Goal: Transaction & Acquisition: Purchase product/service

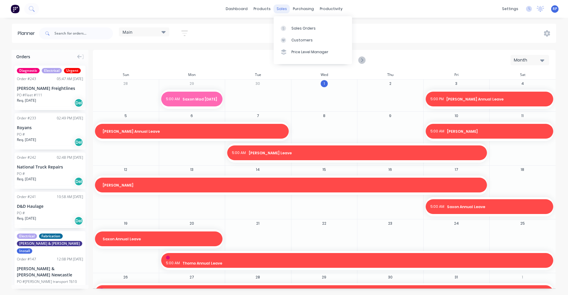
click at [283, 10] on div "sales" at bounding box center [282, 8] width 16 height 9
click at [288, 27] on div at bounding box center [285, 28] width 9 height 5
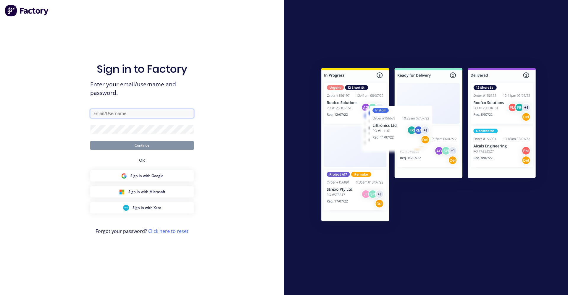
type input "[EMAIL_ADDRESS][DOMAIN_NAME]"
click at [163, 141] on button "Continue" at bounding box center [142, 145] width 104 height 9
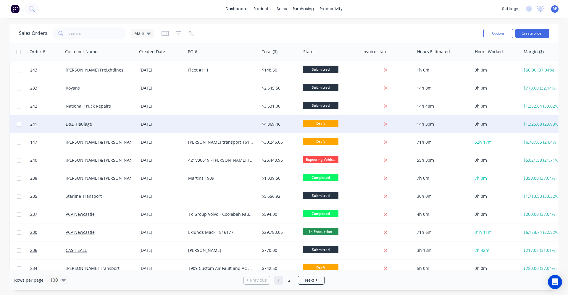
click at [229, 126] on div at bounding box center [223, 124] width 74 height 18
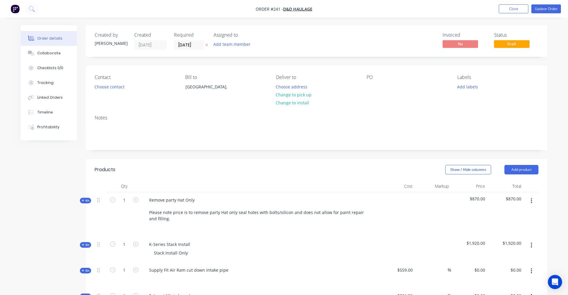
type input "33.59"
type input "$746.7764"
type input "$746.78"
type input "77.29"
type input "$570.00"
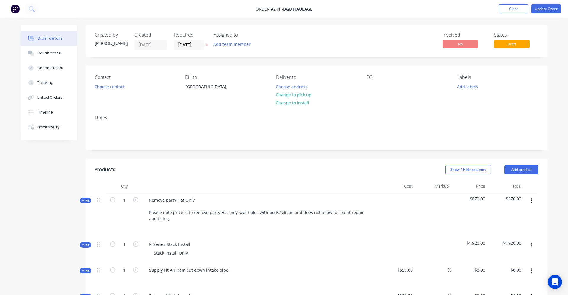
type input "$570.00"
type input "51.52"
type input "$320.00"
click at [543, 8] on button "Update Order" at bounding box center [542, 8] width 30 height 9
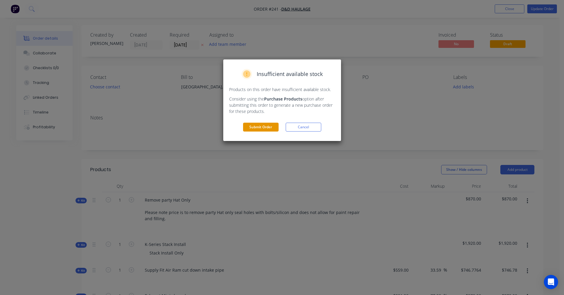
click at [251, 127] on button "Submit Order" at bounding box center [261, 127] width 36 height 9
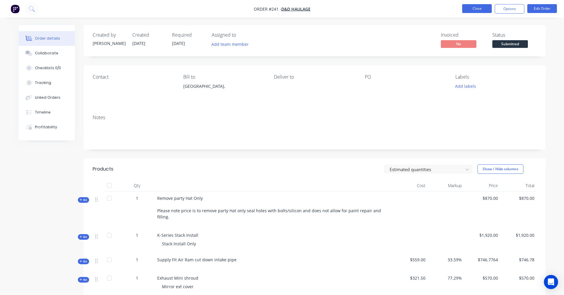
click at [478, 10] on button "Close" at bounding box center [477, 8] width 30 height 9
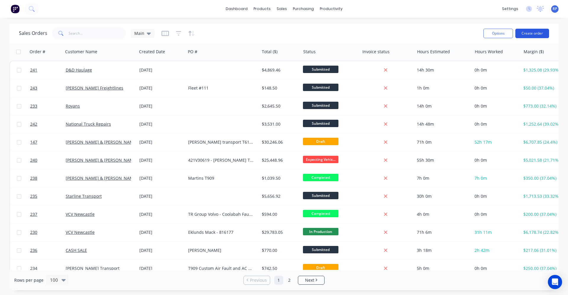
click at [538, 33] on button "Create order" at bounding box center [532, 33] width 34 height 9
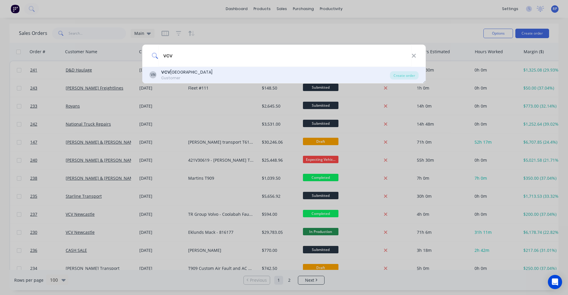
type input "vcv"
click at [356, 75] on div "VN VCV Newcastle Customer" at bounding box center [269, 75] width 241 height 12
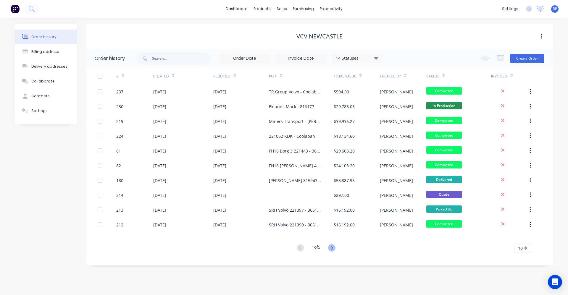
click at [333, 251] on icon at bounding box center [331, 247] width 7 height 7
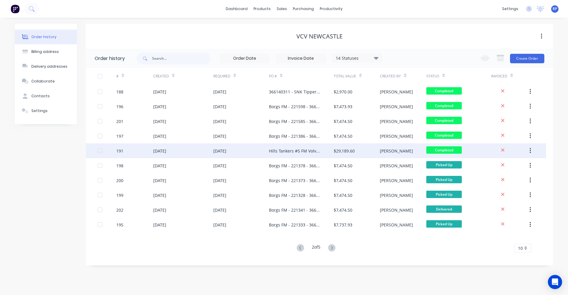
click at [294, 155] on div "Hills Tankers #5 FM Volvo Chassis - 221044" at bounding box center [301, 150] width 65 height 15
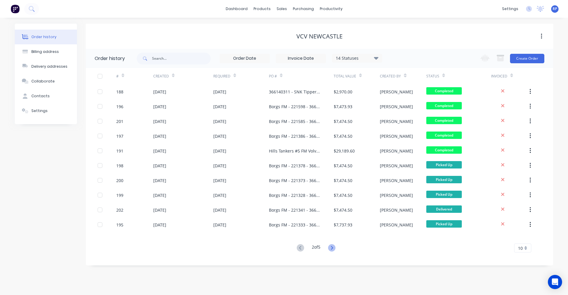
click at [335, 249] on icon at bounding box center [331, 247] width 7 height 7
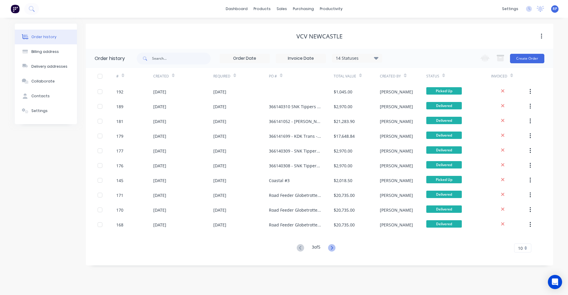
click at [333, 248] on g at bounding box center [331, 247] width 7 height 7
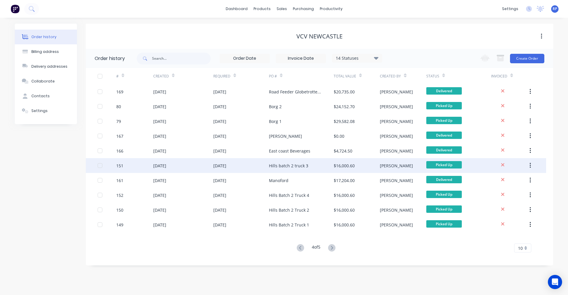
click at [299, 170] on div "Hills batch 2 truck 3" at bounding box center [301, 165] width 65 height 15
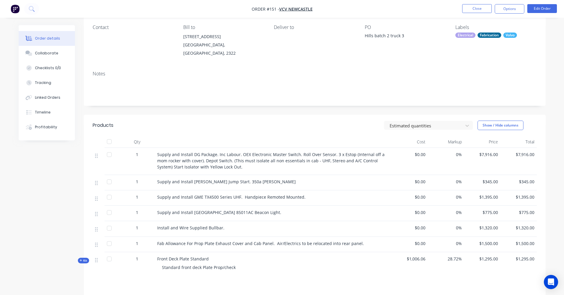
scroll to position [59, 0]
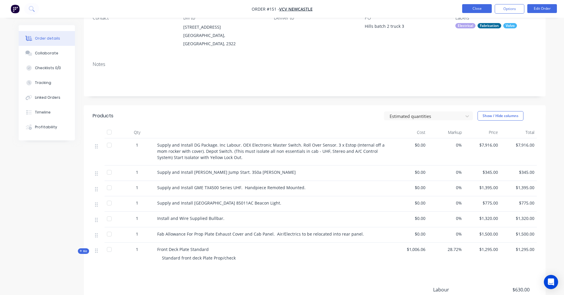
click at [482, 9] on button "Close" at bounding box center [477, 8] width 30 height 9
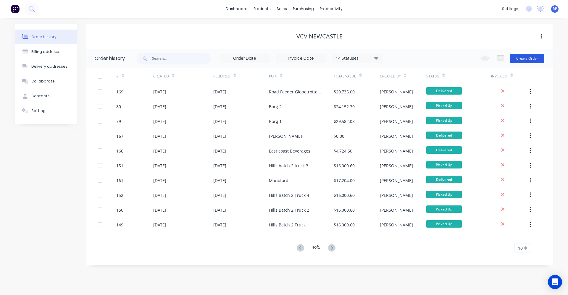
click at [529, 57] on button "Create Order" at bounding box center [527, 58] width 34 height 9
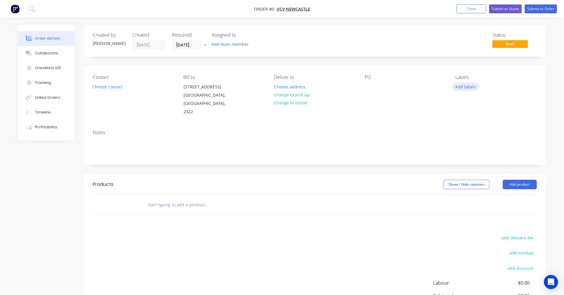
click at [467, 84] on button "Add labels" at bounding box center [465, 87] width 27 height 8
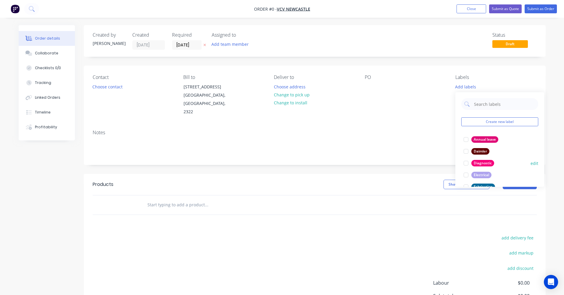
scroll to position [30, 0]
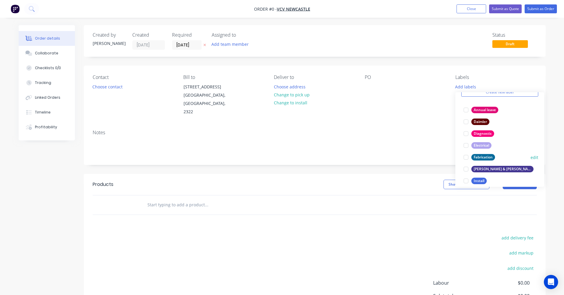
click at [466, 159] on div at bounding box center [466, 157] width 12 height 12
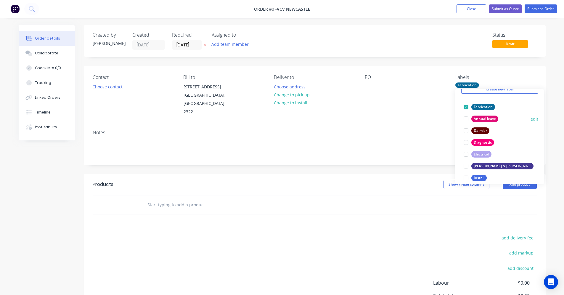
click at [530, 119] on button "edit" at bounding box center [534, 119] width 8 height 6
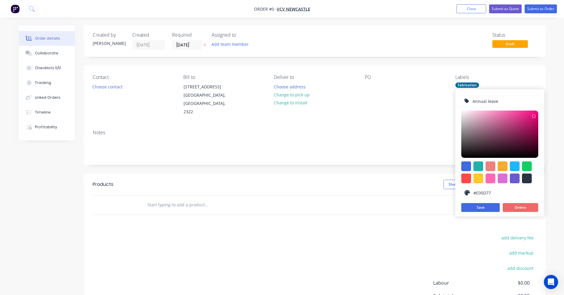
click at [523, 209] on button "Delete" at bounding box center [520, 207] width 36 height 9
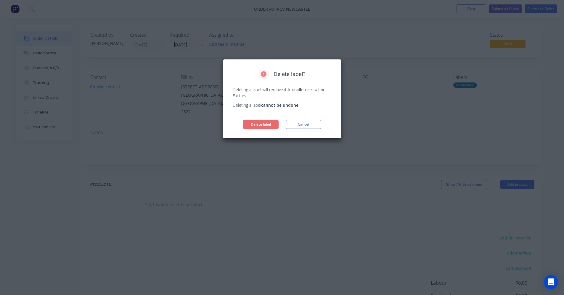
click at [265, 123] on button "Delete label" at bounding box center [261, 124] width 36 height 9
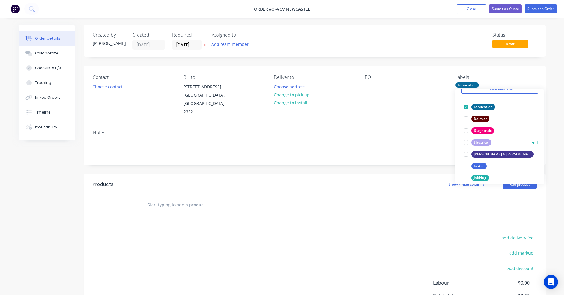
click at [468, 143] on div at bounding box center [466, 143] width 12 height 12
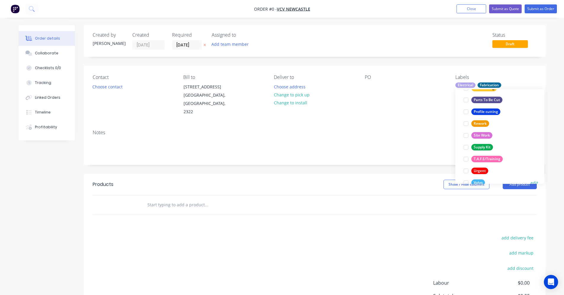
scroll to position [178, 0]
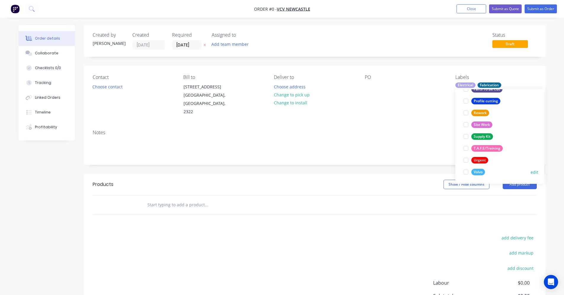
click at [468, 172] on div at bounding box center [466, 172] width 12 height 12
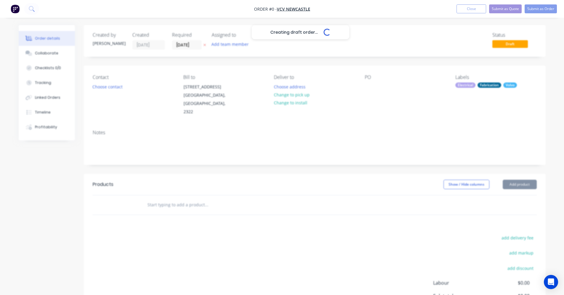
click at [426, 108] on div "Creating draft order... Loading... Order details Collaborate Checklists 0/0 Tra…" at bounding box center [282, 195] width 538 height 341
click at [189, 200] on input "text" at bounding box center [206, 205] width 118 height 12
click at [529, 180] on button "Add product" at bounding box center [519, 184] width 34 height 9
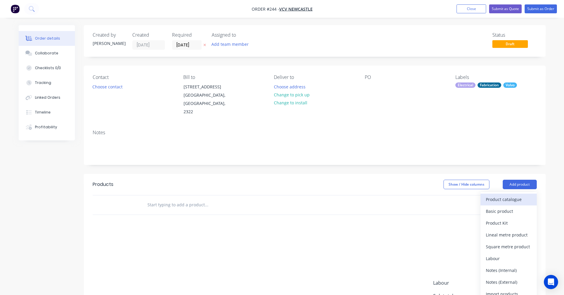
click at [512, 195] on div "Product catalogue" at bounding box center [508, 199] width 46 height 9
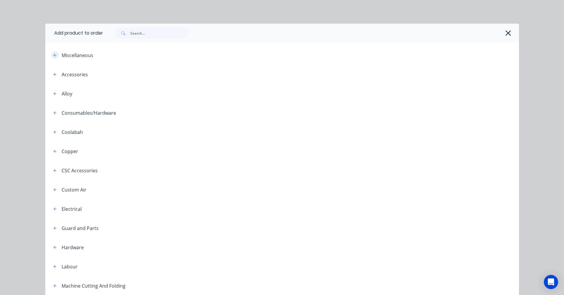
click at [54, 56] on icon "button" at bounding box center [55, 55] width 4 height 4
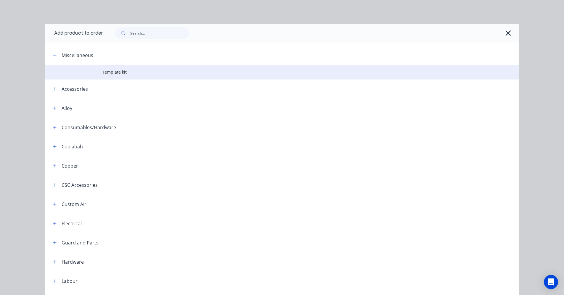
click at [108, 72] on span "Template kit" at bounding box center [268, 72] width 333 height 6
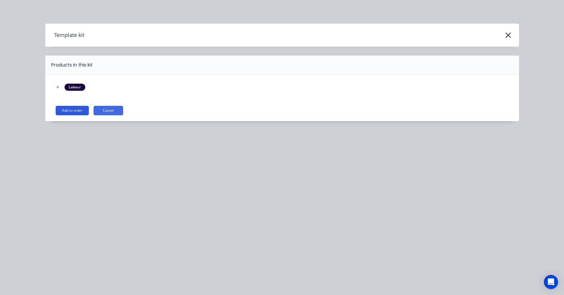
click at [83, 110] on button "Add to order" at bounding box center [72, 110] width 33 height 9
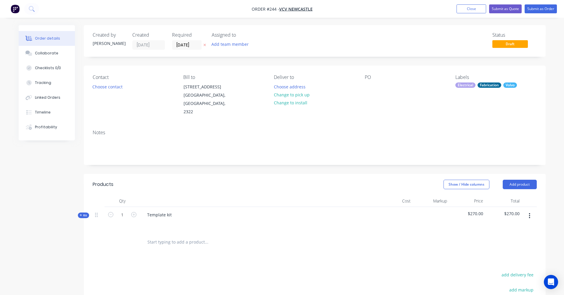
click at [80, 214] on icon "button" at bounding box center [81, 215] width 3 height 3
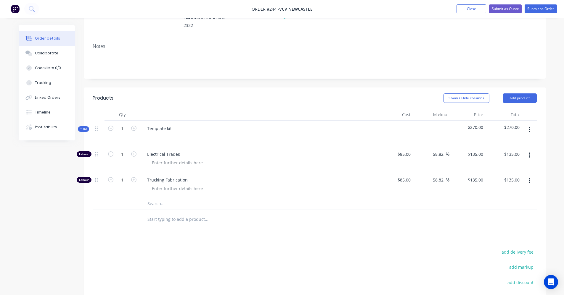
scroll to position [89, 0]
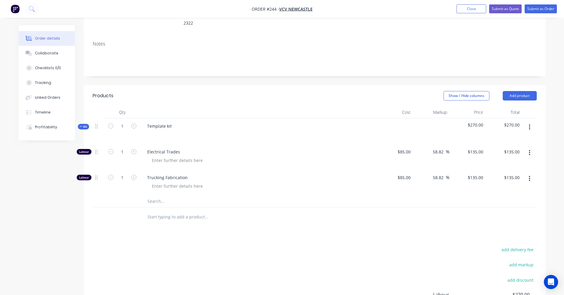
click at [529, 176] on icon "button" at bounding box center [529, 178] width 1 height 5
click at [514, 214] on div "Delete" at bounding box center [508, 218] width 46 height 9
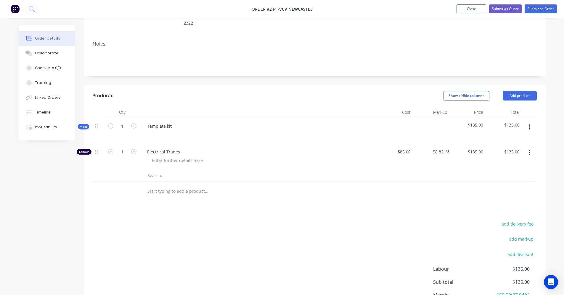
click at [529, 124] on icon "button" at bounding box center [528, 127] width 1 height 7
click at [512, 138] on div "Add product to kit" at bounding box center [508, 142] width 46 height 9
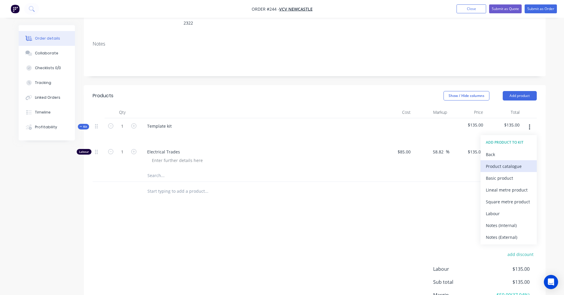
click at [487, 162] on div "Product catalogue" at bounding box center [508, 166] width 46 height 9
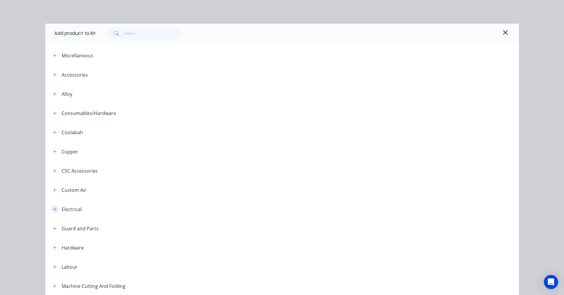
click at [55, 209] on button "button" at bounding box center [54, 209] width 7 height 7
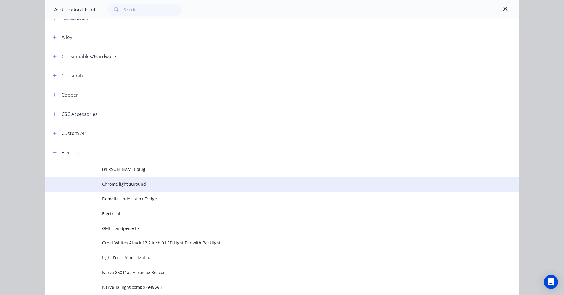
scroll to position [118, 0]
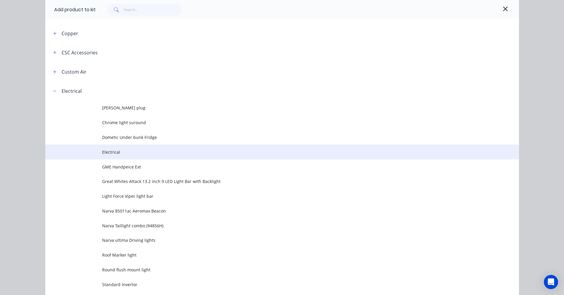
click at [114, 154] on span "Electrical" at bounding box center [268, 152] width 333 height 6
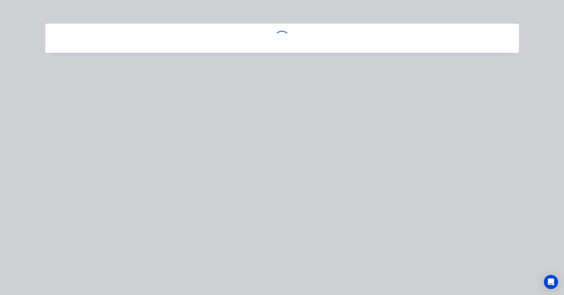
scroll to position [0, 0]
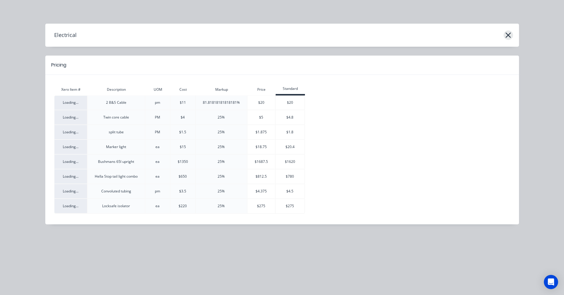
click at [507, 34] on icon "button" at bounding box center [507, 35] width 5 height 5
click at [507, 36] on icon "button" at bounding box center [508, 35] width 6 height 8
click at [507, 36] on icon "button" at bounding box center [507, 35] width 5 height 5
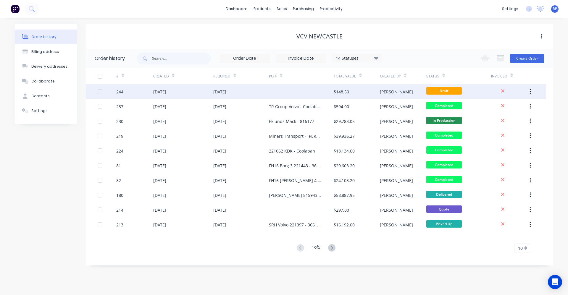
click at [321, 93] on div at bounding box center [301, 91] width 65 height 15
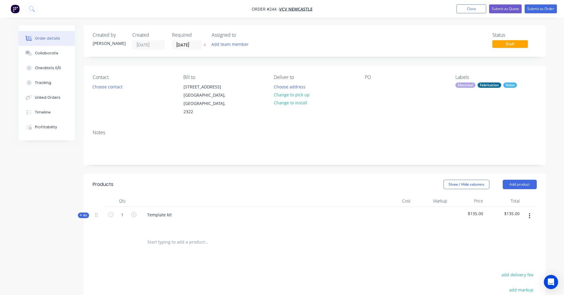
click at [80, 213] on span "Kit" at bounding box center [84, 215] width 8 height 4
click at [162, 259] on input "text" at bounding box center [206, 265] width 118 height 12
drag, startPoint x: 531, startPoint y: 207, endPoint x: 522, endPoint y: 213, distance: 10.4
click at [531, 211] on button "button" at bounding box center [529, 216] width 14 height 11
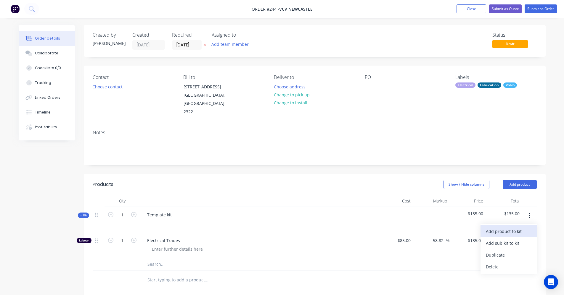
click at [510, 228] on button "Add product to kit" at bounding box center [508, 231] width 56 height 12
click at [503, 251] on div "Product catalogue" at bounding box center [508, 255] width 46 height 9
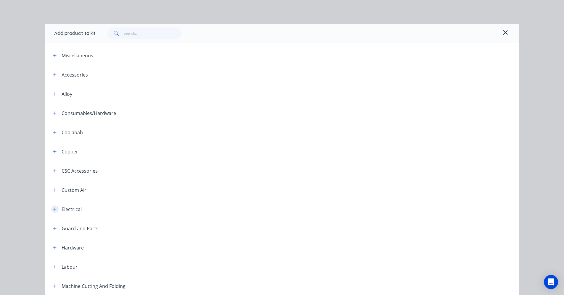
click at [53, 210] on icon "button" at bounding box center [55, 209] width 4 height 4
click at [108, 228] on span "[PERSON_NAME] plug" at bounding box center [268, 226] width 333 height 6
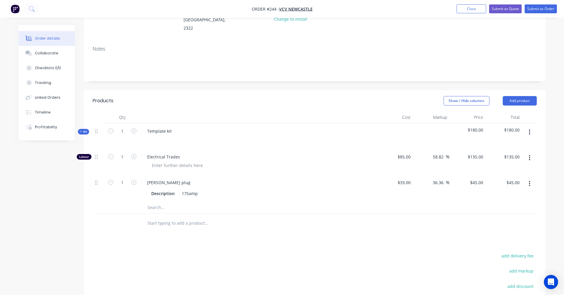
scroll to position [89, 0]
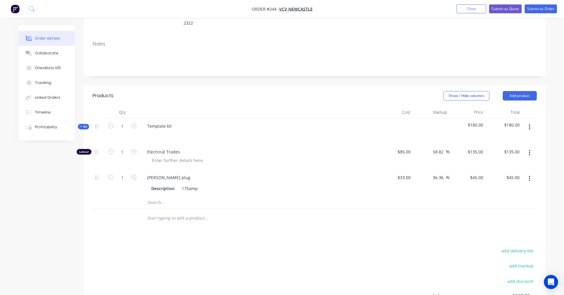
click at [530, 124] on icon "button" at bounding box center [528, 127] width 1 height 7
click at [512, 138] on div "Add product to kit" at bounding box center [508, 142] width 46 height 9
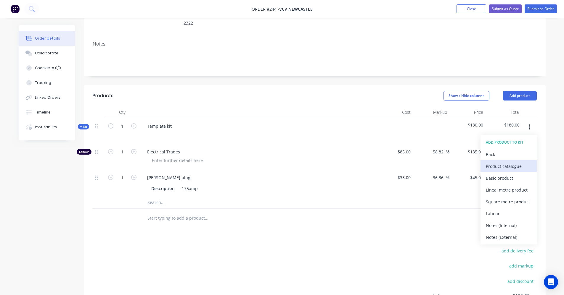
click at [506, 162] on div "Product catalogue" at bounding box center [508, 166] width 46 height 9
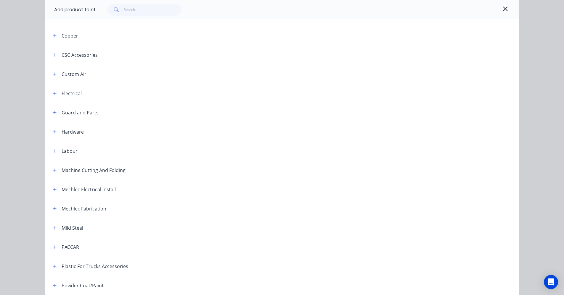
scroll to position [118, 0]
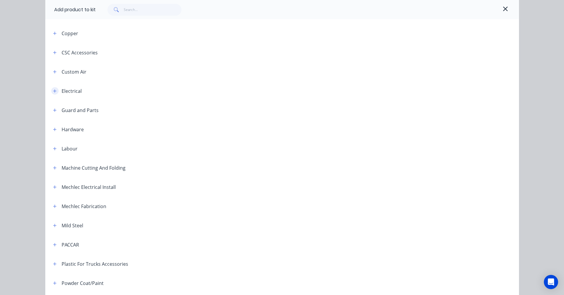
click at [53, 90] on icon "button" at bounding box center [54, 90] width 3 height 3
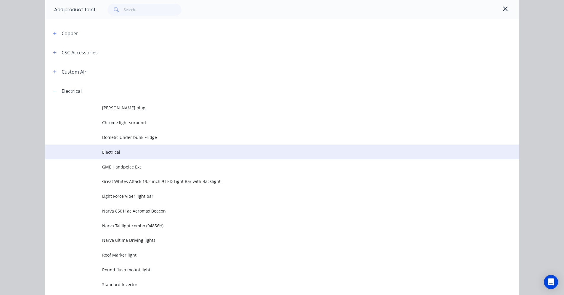
click at [110, 152] on span "Electrical" at bounding box center [268, 152] width 333 height 6
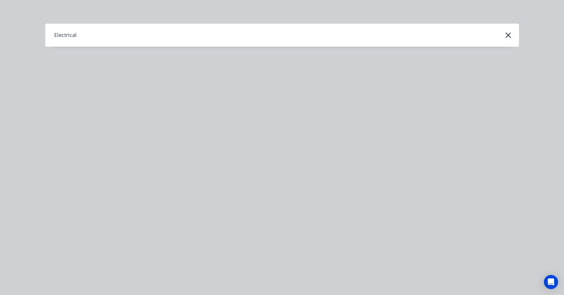
scroll to position [0, 0]
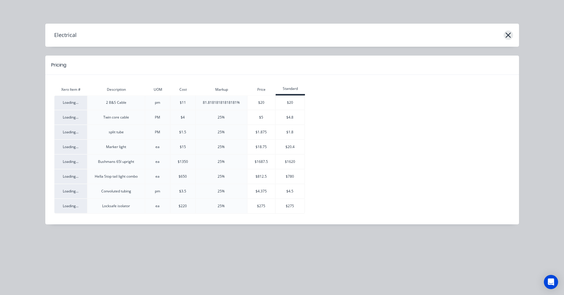
click at [507, 37] on icon "button" at bounding box center [507, 35] width 5 height 5
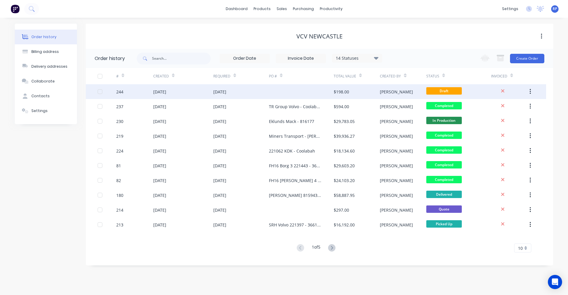
click at [284, 88] on div at bounding box center [301, 91] width 65 height 15
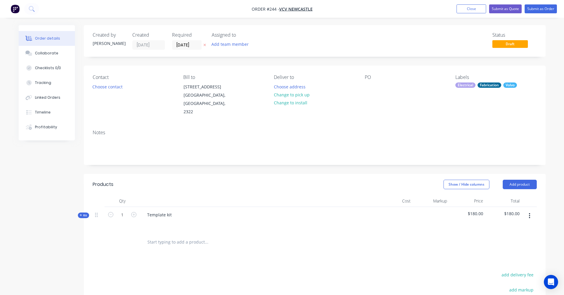
click at [83, 213] on span "Kit" at bounding box center [84, 215] width 8 height 4
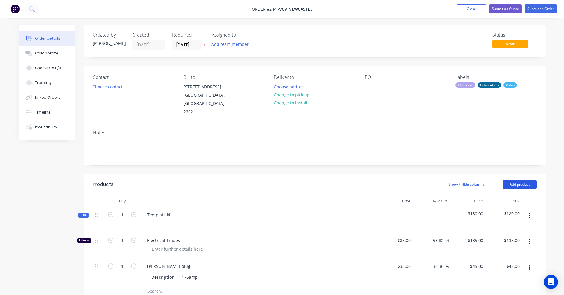
click at [514, 180] on button "Add product" at bounding box center [519, 184] width 34 height 9
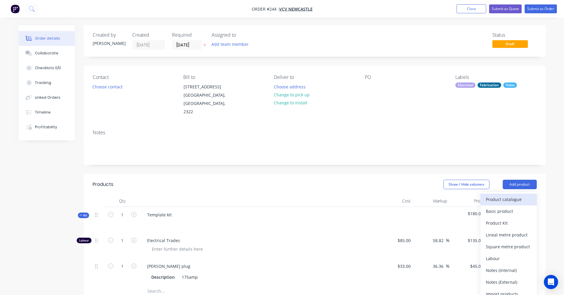
click at [510, 195] on div "Product catalogue" at bounding box center [508, 199] width 46 height 9
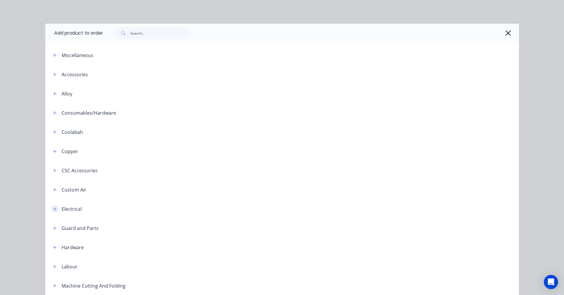
click at [53, 210] on icon "button" at bounding box center [55, 209] width 4 height 4
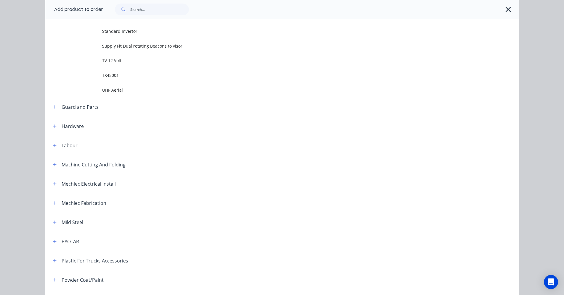
scroll to position [444, 0]
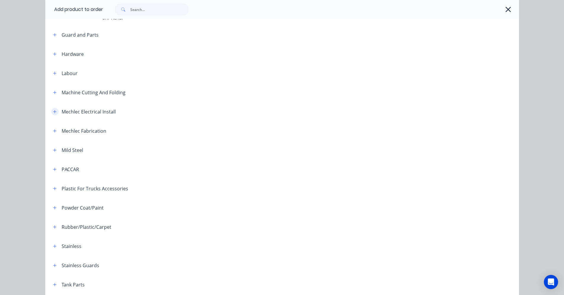
click at [53, 113] on icon "button" at bounding box center [55, 112] width 4 height 4
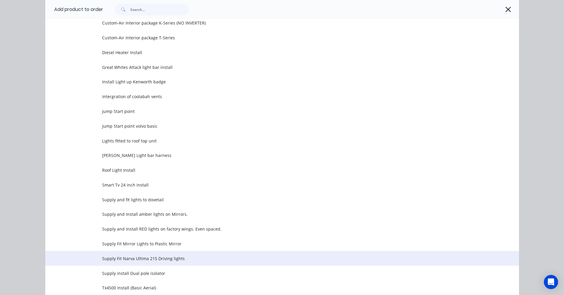
scroll to position [710, 0]
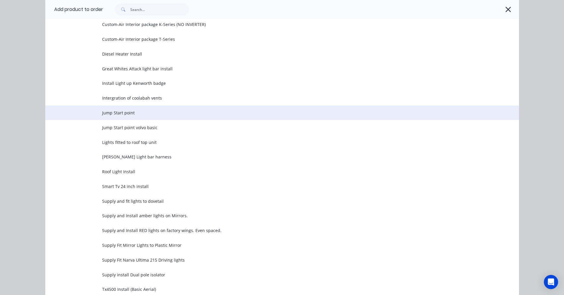
click at [121, 114] on span "Jump Start point" at bounding box center [268, 113] width 333 height 6
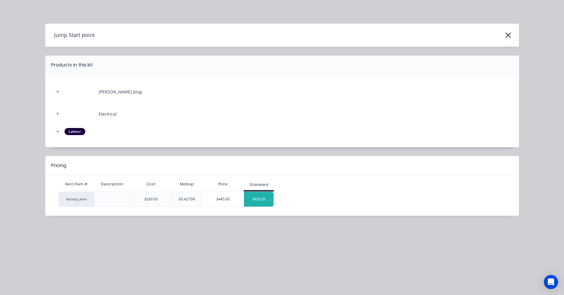
click at [264, 196] on div "$450.00" at bounding box center [259, 199] width 30 height 15
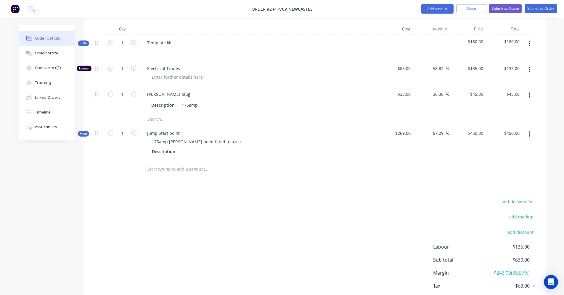
scroll to position [178, 0]
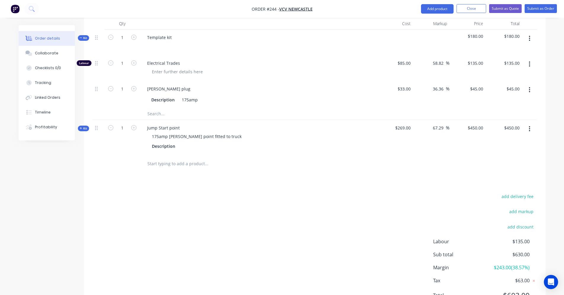
click at [80, 127] on icon "button" at bounding box center [81, 128] width 3 height 3
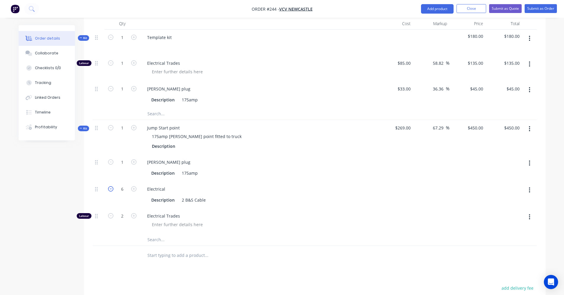
click at [110, 186] on icon "button" at bounding box center [110, 188] width 5 height 5
type input "$431.5985"
type input "$431.60"
type input "5"
click at [110, 186] on icon "button" at bounding box center [110, 188] width 5 height 5
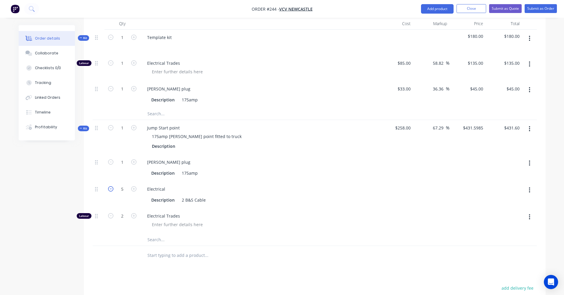
type input "$413.197"
type input "$413.20"
type input "4"
click at [110, 186] on icon "button" at bounding box center [110, 188] width 5 height 5
type input "$394.7955"
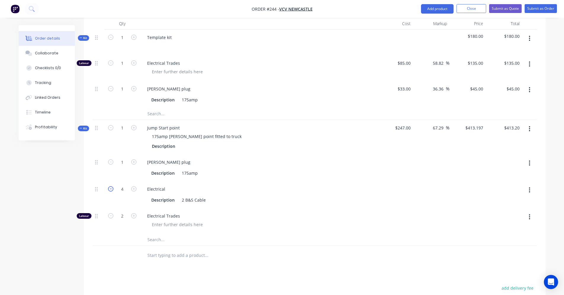
type input "$394.80"
type input "3"
click at [110, 186] on icon "button" at bounding box center [110, 188] width 5 height 5
type input "$376.3941"
type input "$376.39"
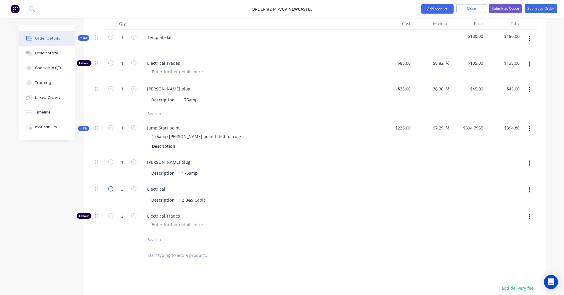
type input "2"
click at [110, 186] on icon "button" at bounding box center [110, 188] width 5 height 5
type input "$357.9926"
type input "$357.99"
type input "1"
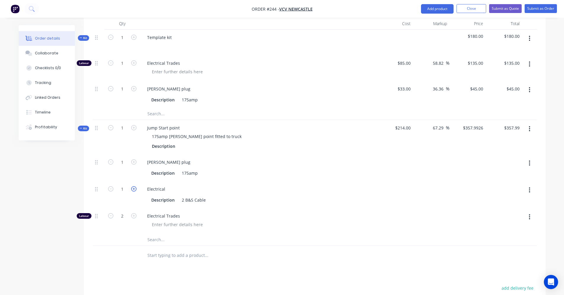
click at [135, 186] on icon "button" at bounding box center [133, 188] width 5 height 5
type input "$376.3941"
type input "$376.39"
type input "2"
click at [135, 186] on icon "button" at bounding box center [133, 188] width 5 height 5
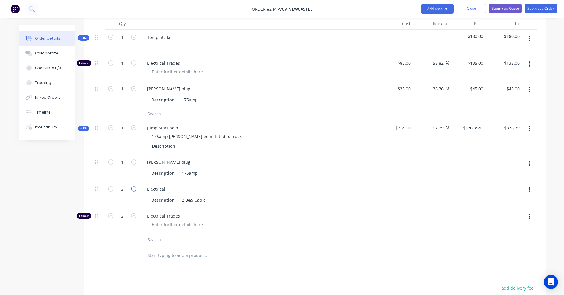
type input "$394.7955"
type input "$394.80"
type input "3"
click at [135, 186] on icon "button" at bounding box center [133, 188] width 5 height 5
type input "$413.197"
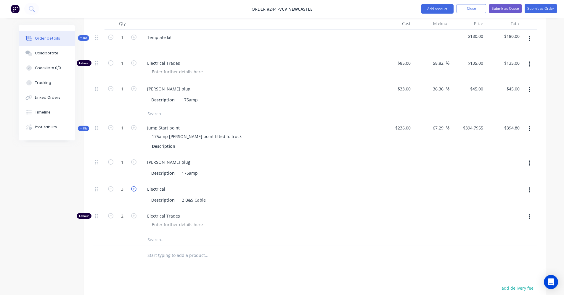
type input "$413.20"
type input "4"
click at [135, 186] on icon "button" at bounding box center [133, 188] width 5 height 5
type input "$431.5985"
type input "$431.60"
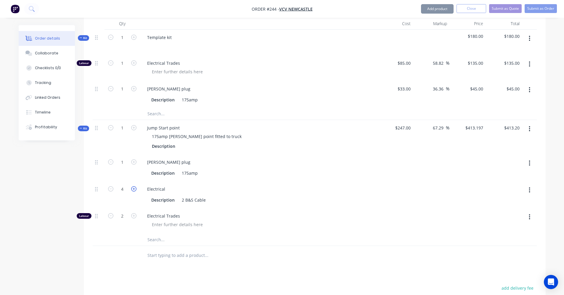
type input "5"
click at [135, 186] on icon "button" at bounding box center [133, 188] width 5 height 5
type input "$450.00"
type input "6"
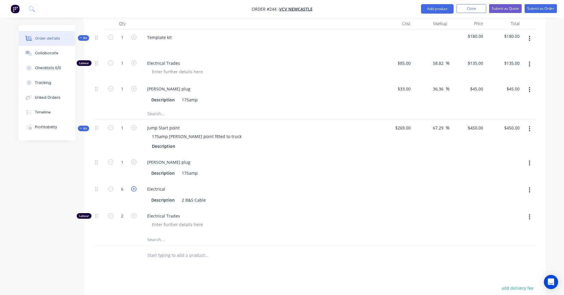
click at [135, 186] on icon "button" at bounding box center [133, 188] width 5 height 5
type input "$468.4015"
type input "$468.40"
type input "7"
click at [109, 186] on icon "button" at bounding box center [110, 188] width 5 height 5
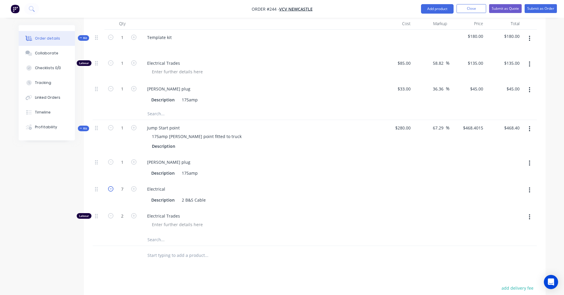
type input "$450.00"
type input "6"
click at [122, 212] on input "2" at bounding box center [121, 216] width 15 height 9
type input "1.5"
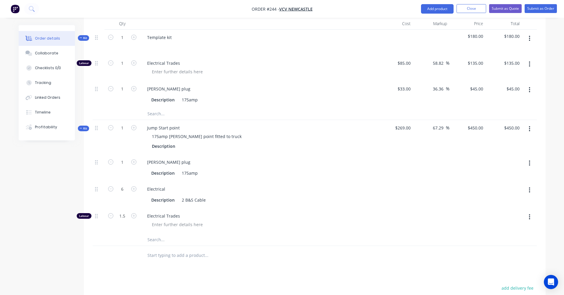
type input "$378.9033"
type input "$378.90"
click at [251, 213] on span "Electrical Trades" at bounding box center [260, 216] width 227 height 6
click at [79, 126] on button "Kit" at bounding box center [83, 129] width 11 height 6
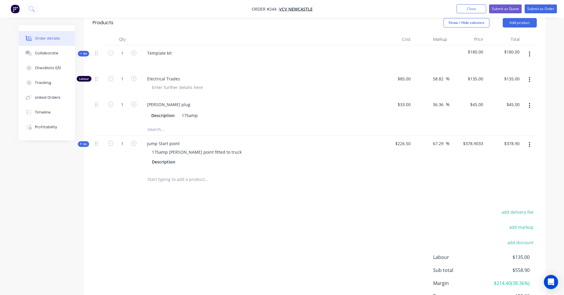
scroll to position [148, 0]
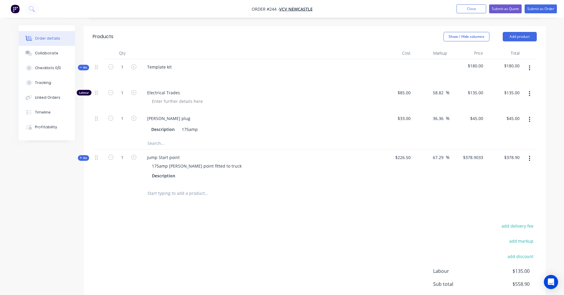
click at [528, 63] on button "button" at bounding box center [529, 68] width 14 height 11
click at [495, 115] on div "Delete" at bounding box center [508, 119] width 46 height 9
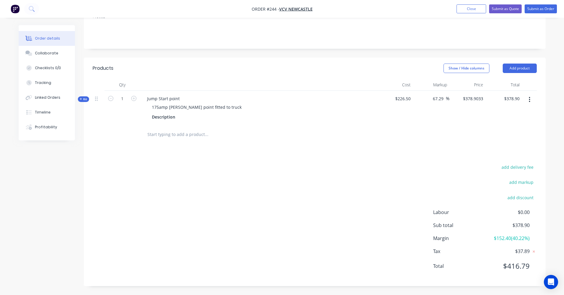
scroll to position [108, 0]
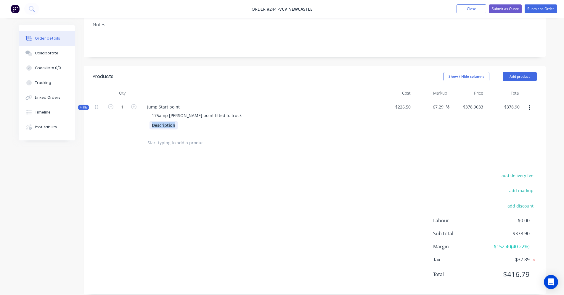
drag, startPoint x: 174, startPoint y: 117, endPoint x: 122, endPoint y: 123, distance: 52.4
click at [122, 123] on div "Kit 1 Jump Start point 175amp [PERSON_NAME] point fitted to truck Description $…" at bounding box center [315, 116] width 444 height 34
click at [159, 137] on input "text" at bounding box center [206, 143] width 118 height 12
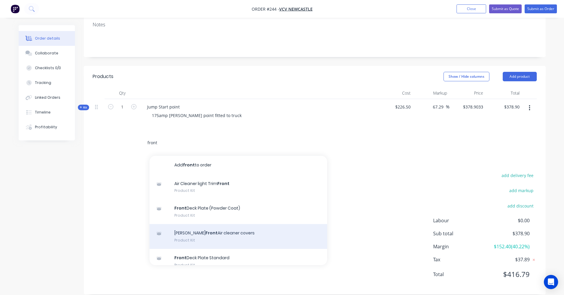
scroll to position [59, 0]
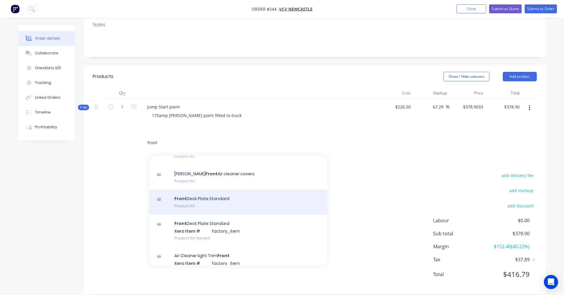
type input "front"
click at [215, 193] on div "Front Deck Plate Standard Product Kit" at bounding box center [238, 202] width 178 height 25
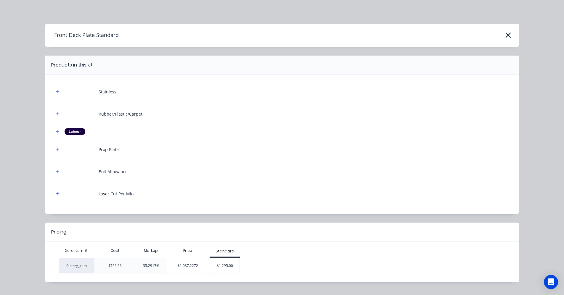
click at [222, 264] on div "$1,295.00" at bounding box center [225, 266] width 30 height 15
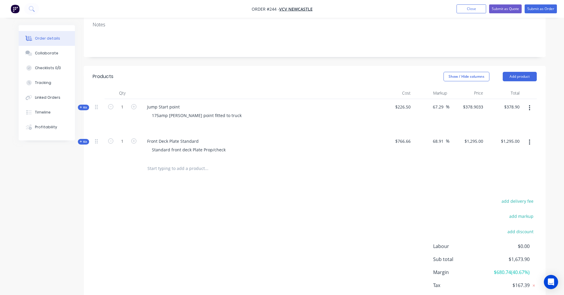
click at [170, 163] on input "text" at bounding box center [206, 169] width 118 height 12
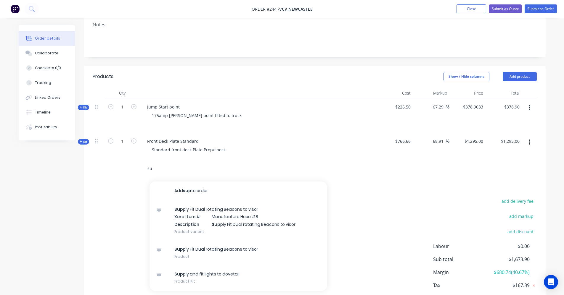
type input "s"
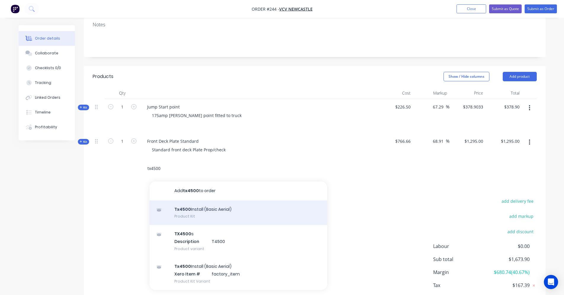
type input "tx4500"
click at [217, 204] on div "Tx4500 Install (Basic Aerial) Product Kit" at bounding box center [238, 213] width 178 height 25
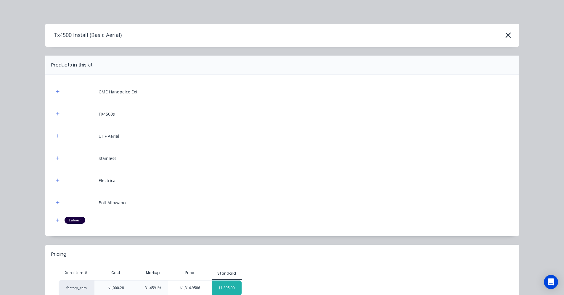
click at [224, 283] on div "$1,395.00" at bounding box center [227, 288] width 30 height 15
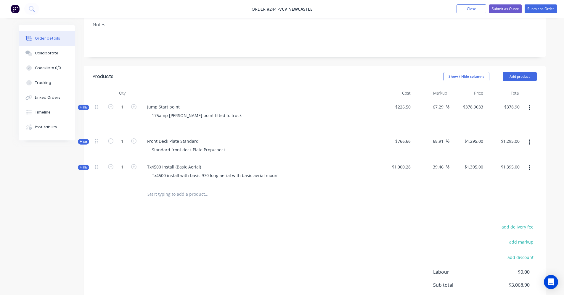
click at [189, 188] on input "text" at bounding box center [206, 194] width 118 height 12
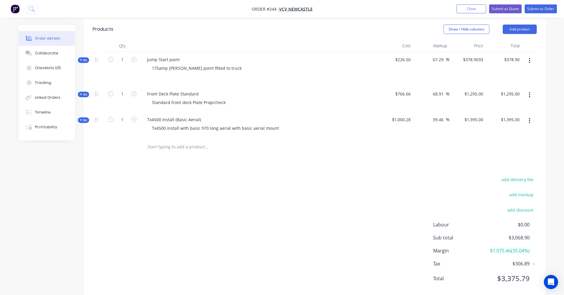
scroll to position [159, 0]
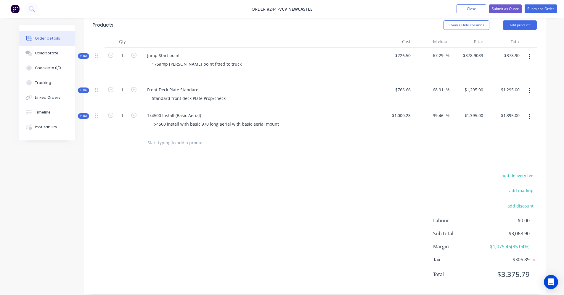
click at [530, 51] on button "button" at bounding box center [529, 56] width 14 height 11
click at [294, 140] on div at bounding box center [231, 143] width 178 height 12
click at [530, 88] on icon "button" at bounding box center [529, 90] width 1 height 5
click at [498, 149] on div "Delete" at bounding box center [508, 153] width 46 height 9
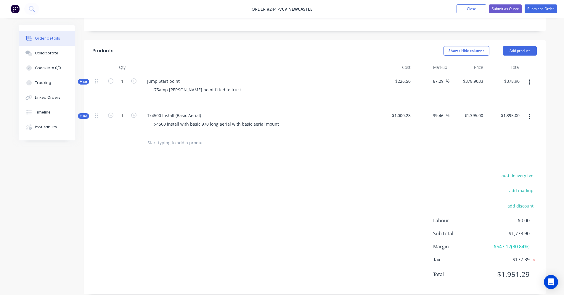
click at [194, 138] on input "text" at bounding box center [206, 143] width 118 height 12
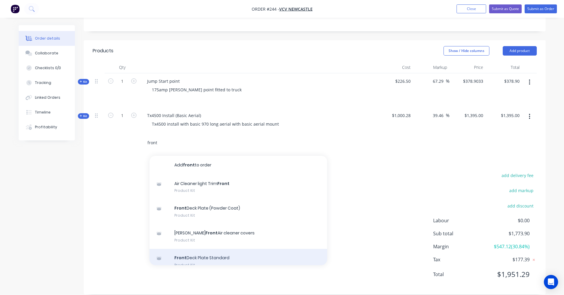
type input "front"
click at [216, 249] on div "Front Deck Plate Standard Product Kit" at bounding box center [238, 261] width 178 height 25
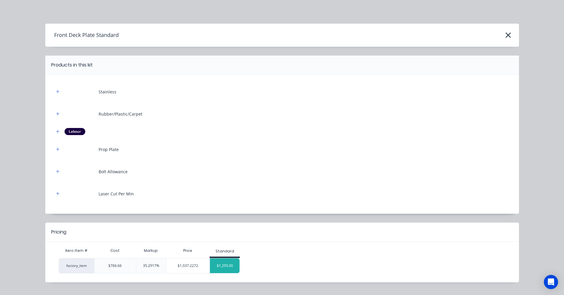
click at [218, 263] on div "$1,295.00" at bounding box center [225, 266] width 30 height 15
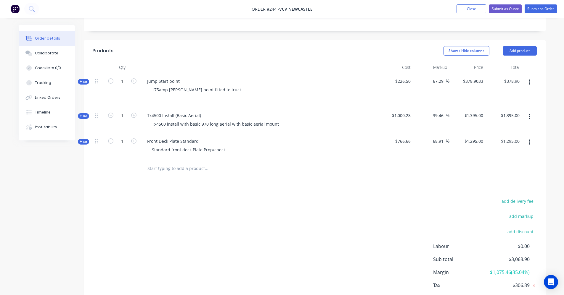
click at [530, 137] on button "button" at bounding box center [529, 142] width 14 height 11
click at [517, 177] on div "Duplicate" at bounding box center [508, 181] width 46 height 9
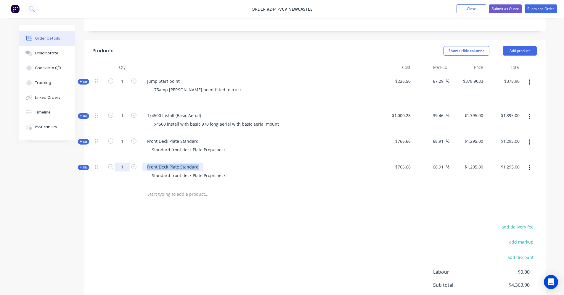
drag, startPoint x: 198, startPoint y: 158, endPoint x: 115, endPoint y: 156, distance: 82.6
click at [115, 159] on div "Kit 1 Front Deck Plate Standard Standard front deck Plate Prop/check $766.66 68…" at bounding box center [315, 172] width 444 height 26
click at [204, 171] on div "Standard front deck Plate Prop/check" at bounding box center [188, 175] width 83 height 9
drag, startPoint x: 225, startPoint y: 166, endPoint x: 130, endPoint y: 167, distance: 95.3
click at [130, 167] on div "Kit 1 Fab and install Prop plate exhaust cover Standard front deck Plate Prop/c…" at bounding box center [315, 172] width 444 height 26
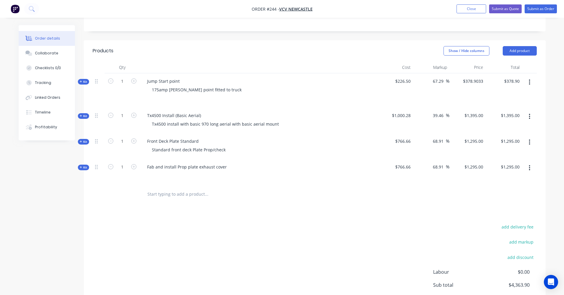
click at [181, 188] on input "text" at bounding box center [206, 194] width 118 height 12
click at [79, 165] on button "Kit" at bounding box center [83, 168] width 11 height 6
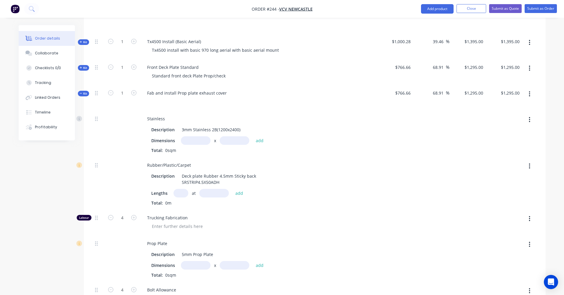
scroll to position [222, 0]
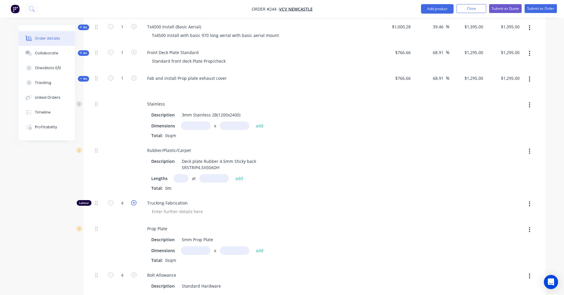
click at [133, 200] on icon "button" at bounding box center [133, 202] width 5 height 5
type input "$861.464"
type input "$861.46"
type input "5"
click at [133, 200] on icon "button" at bounding box center [133, 202] width 5 height 5
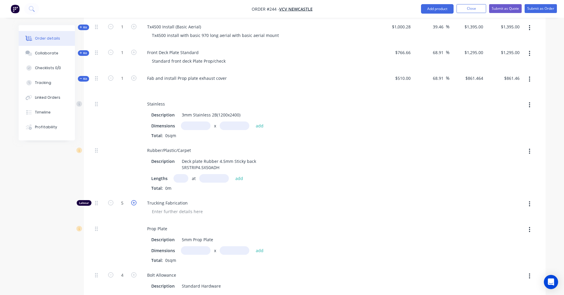
type input "$1,005.0413"
type input "$1,005.04"
type input "6"
click at [111, 200] on icon "button" at bounding box center [110, 202] width 5 height 5
type input "$861.464"
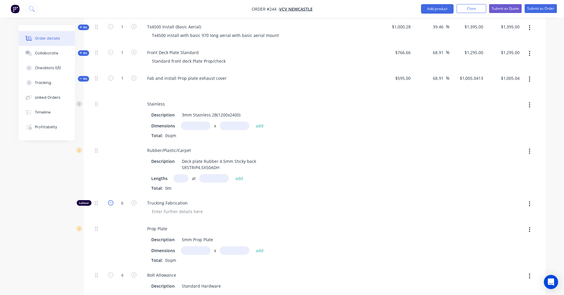
type input "$861.46"
type input "5"
click at [111, 200] on icon "button" at bounding box center [110, 202] width 5 height 5
type input "$717.8867"
type input "$717.89"
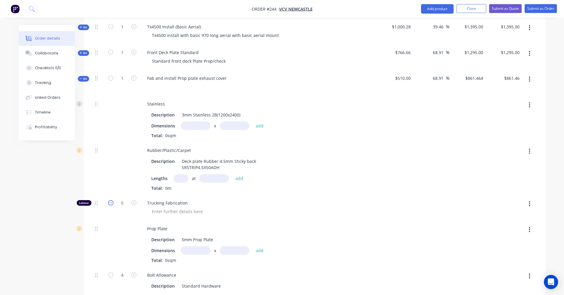
type input "4"
click at [111, 200] on icon "button" at bounding box center [110, 202] width 5 height 5
type input "$574.3093"
type input "$574.31"
type input "3"
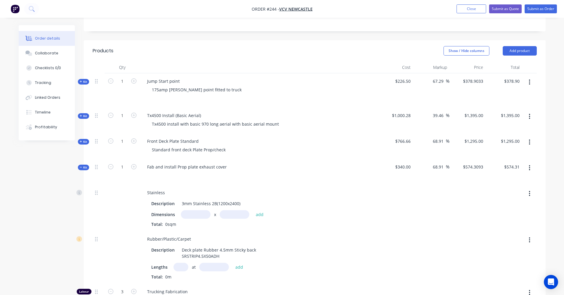
scroll to position [163, 0]
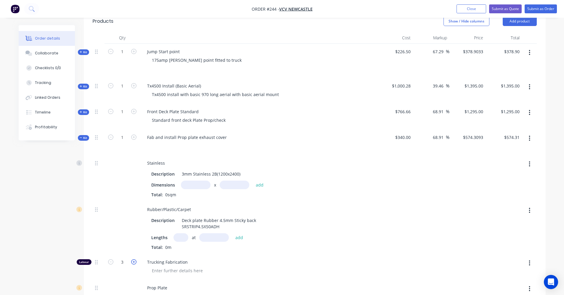
click at [131, 259] on icon "button" at bounding box center [133, 261] width 5 height 5
type input "$717.8867"
type input "$717.89"
type input "4"
click at [132, 259] on icon "button" at bounding box center [133, 261] width 5 height 5
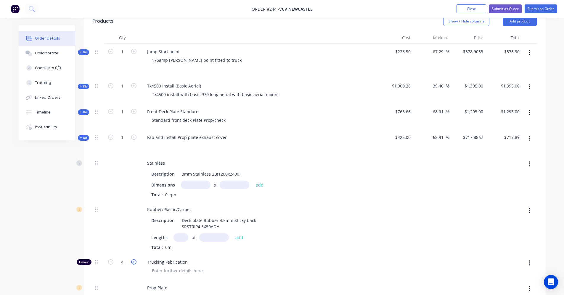
type input "$861.464"
type input "$861.46"
type input "5"
click at [132, 259] on icon "button" at bounding box center [133, 261] width 5 height 5
type input "$1,005.0413"
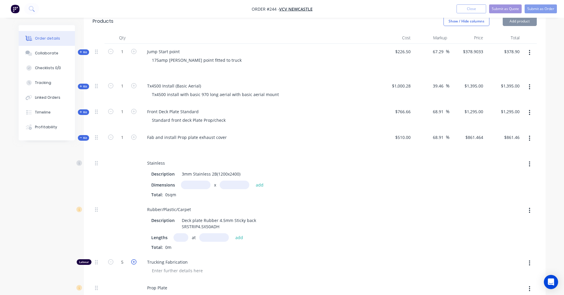
type input "$1,005.04"
type input "6"
click at [132, 259] on icon "button" at bounding box center [133, 261] width 5 height 5
type input "$1,148.6187"
type input "$1,148.62"
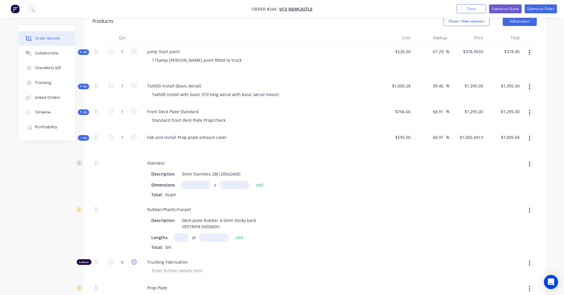
type input "7"
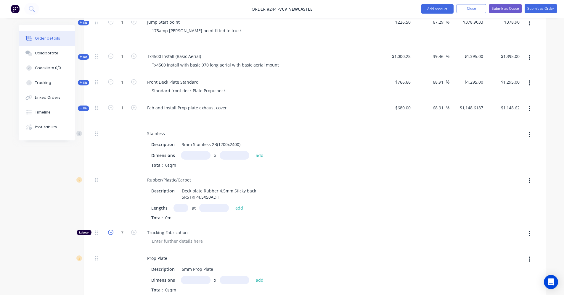
click at [111, 230] on icon "button" at bounding box center [110, 232] width 5 height 5
type input "$1,005.0413"
type input "$1,005.04"
type input "6"
click at [530, 106] on icon "button" at bounding box center [528, 109] width 1 height 7
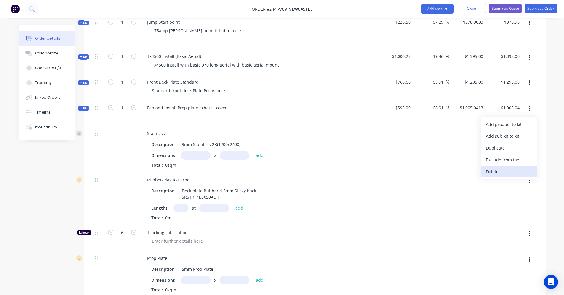
click at [495, 167] on div "Delete" at bounding box center [508, 171] width 46 height 9
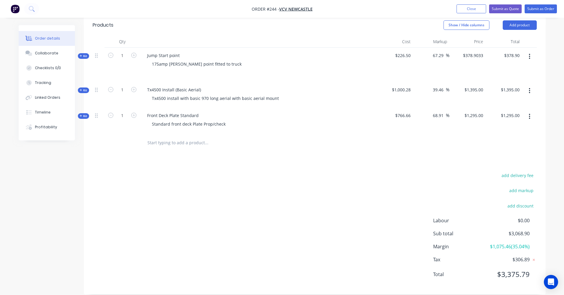
click at [530, 111] on button "button" at bounding box center [529, 116] width 14 height 11
click at [519, 151] on div "Duplicate" at bounding box center [508, 155] width 46 height 9
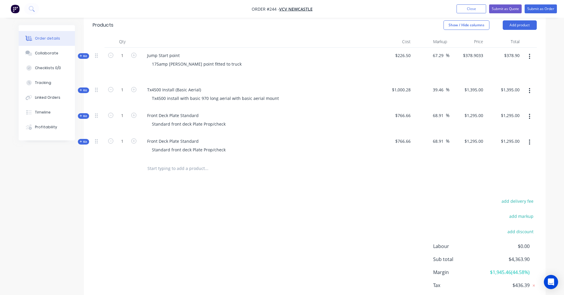
click at [80, 140] on icon "button" at bounding box center [81, 141] width 3 height 3
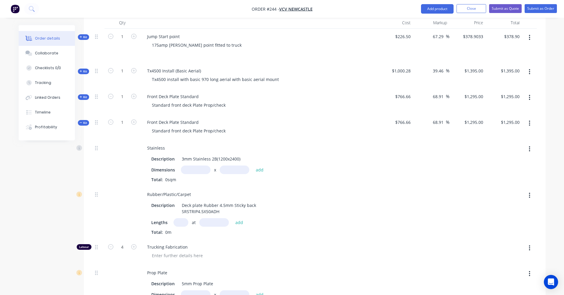
scroll to position [189, 0]
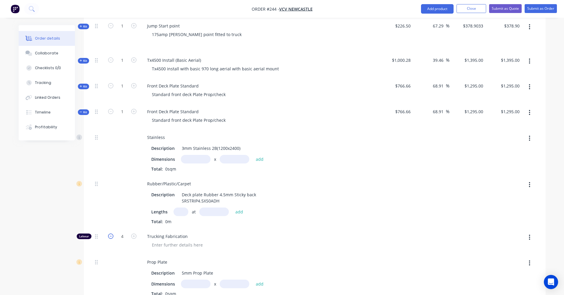
click at [111, 234] on icon "button" at bounding box center [110, 236] width 5 height 5
type input "$574.3093"
type input "$574.31"
type input "3"
click at [134, 234] on icon "button" at bounding box center [133, 236] width 5 height 5
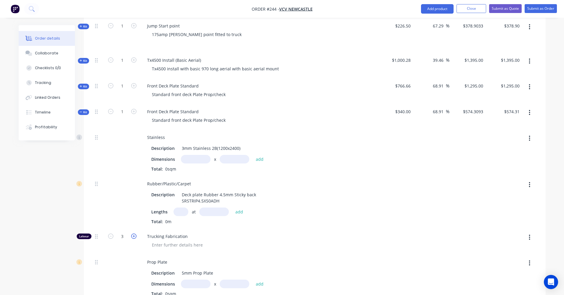
type input "$717.8867"
type input "$717.89"
type input "4"
click at [529, 109] on icon "button" at bounding box center [528, 112] width 1 height 7
click at [508, 171] on div "Delete" at bounding box center [508, 175] width 46 height 9
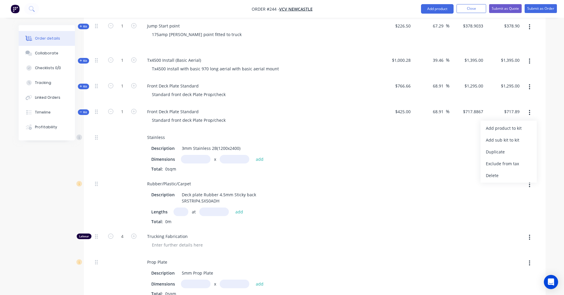
scroll to position [159, 0]
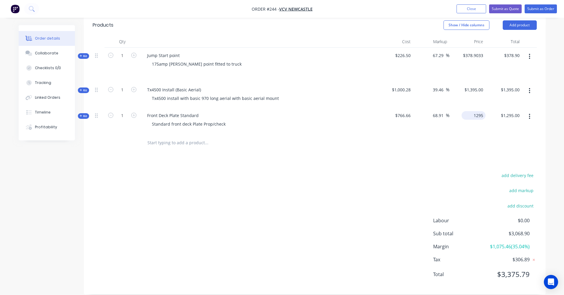
click at [467, 108] on div "1295 $1,295.00" at bounding box center [467, 121] width 36 height 26
type input "1500"
type input "95.65"
type input "$1,500.00"
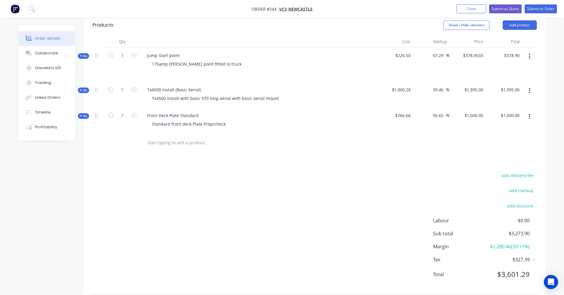
click at [478, 123] on div "$1,500.00 $1,500.00" at bounding box center [467, 121] width 36 height 26
click at [176, 137] on input "text" at bounding box center [206, 143] width 118 height 12
click at [199, 111] on div "Front Deck Plate Standard" at bounding box center [172, 115] width 61 height 9
click at [181, 108] on div "Front Deck Plate Standard Standard front deck Plate Prop/check" at bounding box center [258, 121] width 237 height 26
click at [182, 111] on div "Front Deck Plate Standard" at bounding box center [172, 115] width 61 height 9
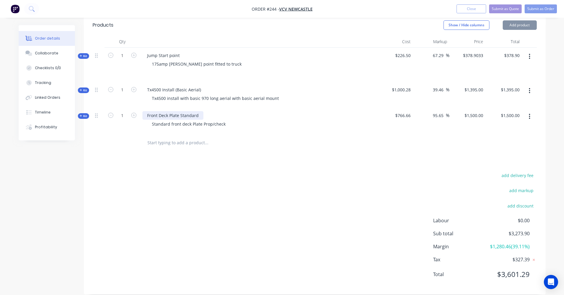
click at [183, 111] on div "Front Deck Plate Standard" at bounding box center [172, 115] width 61 height 9
drag, startPoint x: 181, startPoint y: 112, endPoint x: 179, endPoint y: 108, distance: 4.4
click at [180, 111] on div "Front Deck Plate Standard" at bounding box center [172, 115] width 61 height 9
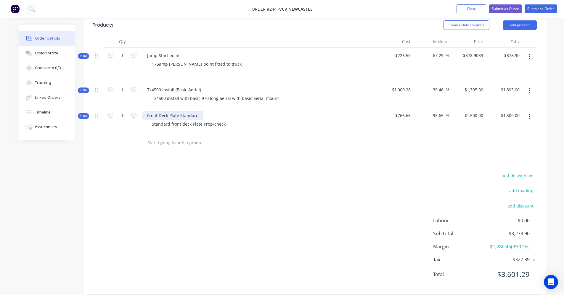
click at [179, 111] on div "Front Deck Plate Standard" at bounding box center [172, 115] width 61 height 9
paste div
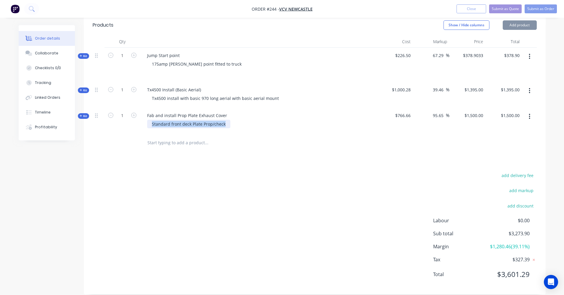
drag, startPoint x: 223, startPoint y: 119, endPoint x: 118, endPoint y: 120, distance: 105.3
click at [118, 120] on div "Kit 1 Fab and install Prop Plate Exhaust Cover Standard front deck Plate Prop/c…" at bounding box center [315, 121] width 444 height 26
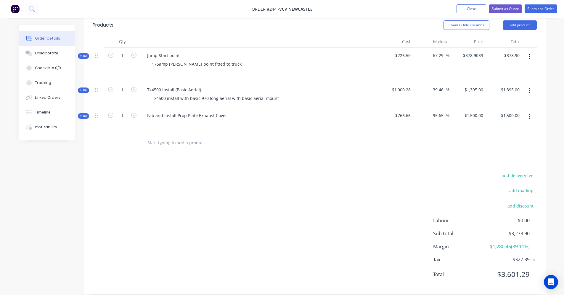
click at [151, 137] on input "text" at bounding box center [206, 143] width 118 height 12
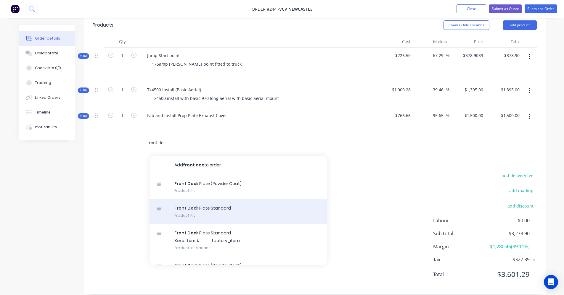
type input "front dec"
click at [203, 204] on div "Front Dec k Plate Standard Product Kit" at bounding box center [238, 211] width 178 height 25
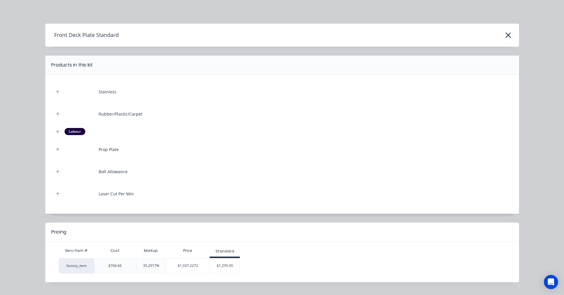
click at [224, 264] on div "$1,295.00" at bounding box center [225, 266] width 30 height 15
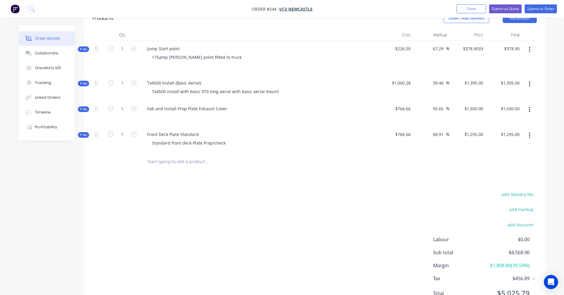
scroll to position [156, 0]
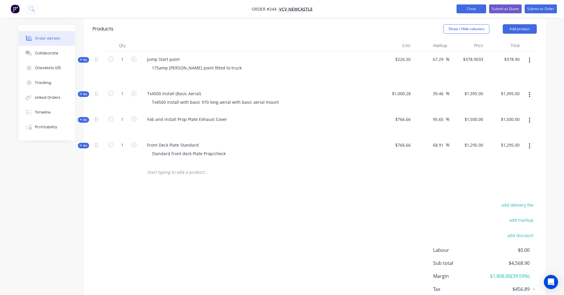
click at [483, 8] on button "Close" at bounding box center [471, 8] width 30 height 9
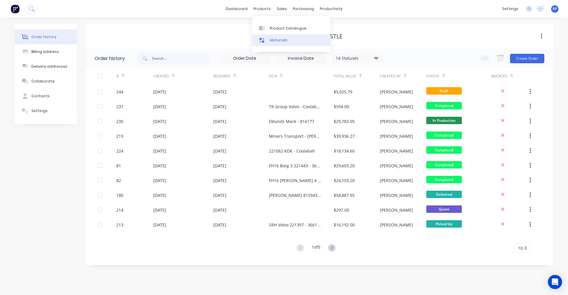
click at [277, 34] on link "Materials" at bounding box center [291, 40] width 78 height 12
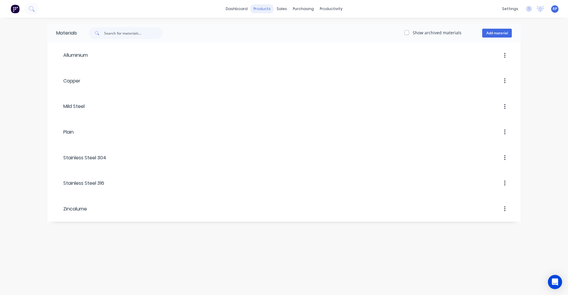
click at [266, 10] on div "products" at bounding box center [262, 8] width 23 height 9
click at [276, 28] on div "Product Catalogue" at bounding box center [288, 28] width 37 height 5
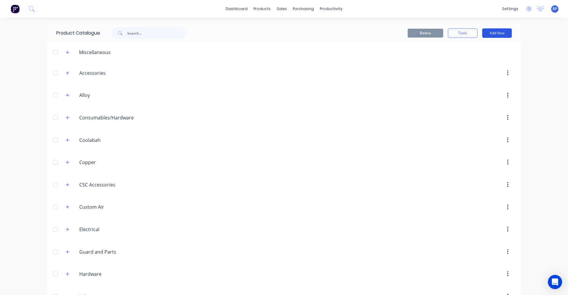
click at [488, 37] on button "Add New" at bounding box center [497, 32] width 30 height 9
click at [490, 72] on div "Product Kit" at bounding box center [484, 72] width 46 height 9
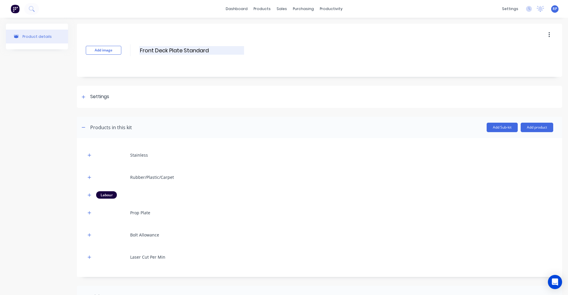
click at [218, 52] on input "Front Deck Plate Standard" at bounding box center [191, 50] width 105 height 9
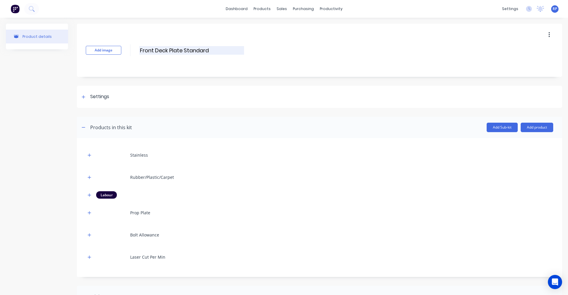
click at [218, 52] on input "Front Deck Plate Standard" at bounding box center [191, 50] width 105 height 9
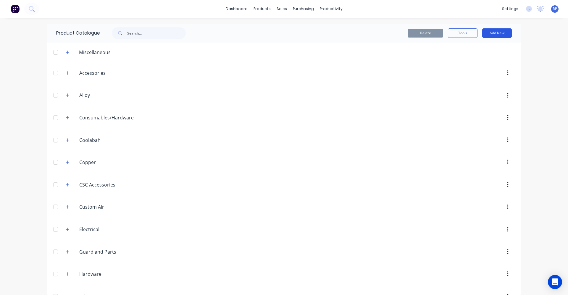
drag, startPoint x: 497, startPoint y: 32, endPoint x: 498, endPoint y: 36, distance: 4.2
click at [498, 31] on button "Add New" at bounding box center [497, 32] width 30 height 9
click at [482, 73] on div "Product Kit" at bounding box center [484, 72] width 46 height 9
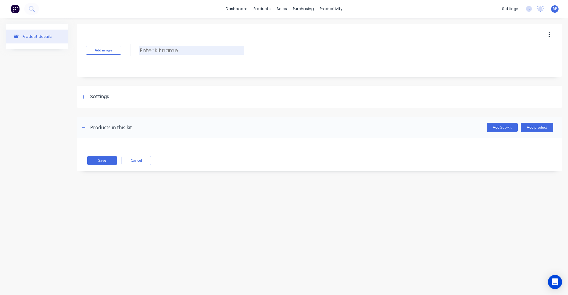
click at [184, 48] on input at bounding box center [191, 50] width 105 height 9
type input "Dangerous Good electrical Package"
click at [237, 98] on div "Settings" at bounding box center [319, 97] width 485 height 22
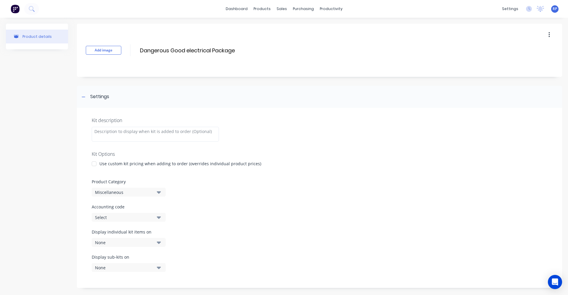
scroll to position [30, 0]
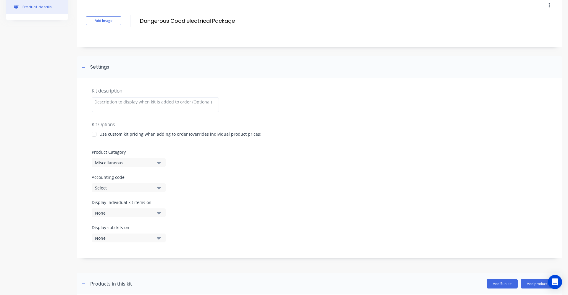
click at [94, 134] on div at bounding box center [94, 134] width 12 height 12
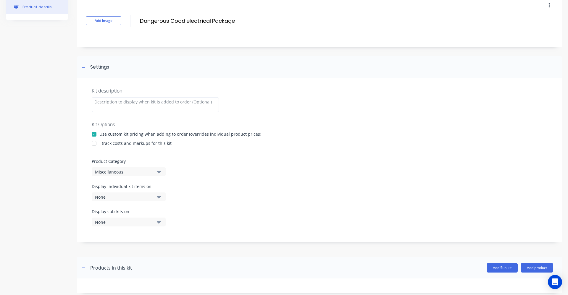
click at [95, 145] on div at bounding box center [94, 144] width 12 height 12
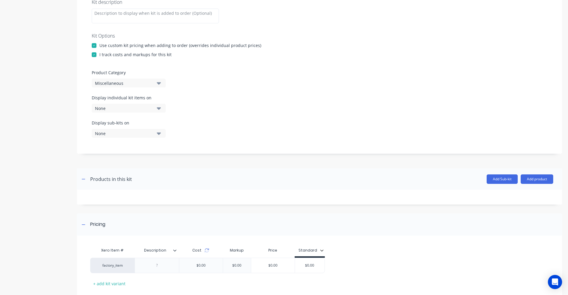
click at [158, 84] on icon "button" at bounding box center [159, 83] width 4 height 7
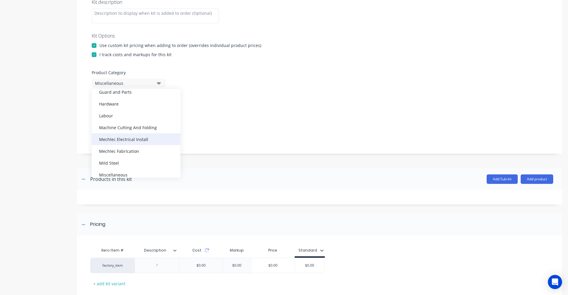
click at [137, 143] on div "Mechlec Electrical Install" at bounding box center [136, 139] width 89 height 12
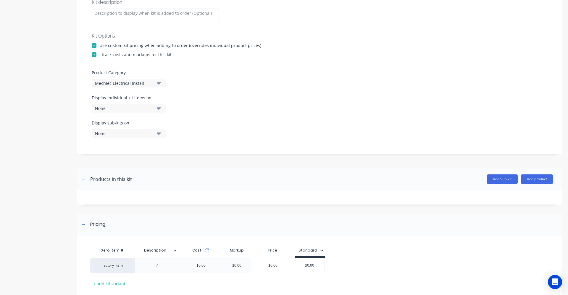
click at [137, 143] on div "Display sub-kits on None" at bounding box center [320, 132] width 456 height 25
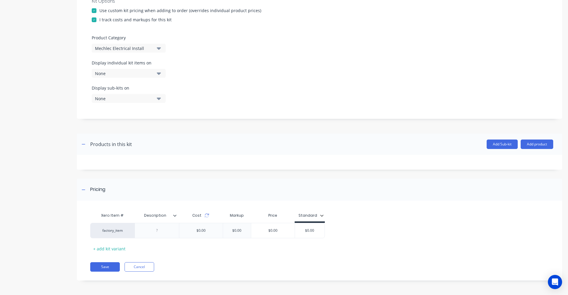
scroll to position [154, 0]
click at [526, 147] on button "Add product" at bounding box center [537, 143] width 33 height 9
click at [532, 160] on div "Product catalogue" at bounding box center [525, 159] width 46 height 9
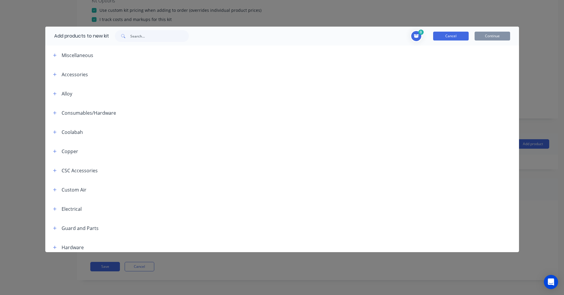
click at [445, 37] on button "Cancel" at bounding box center [451, 36] width 36 height 9
